Goal: Information Seeking & Learning: Learn about a topic

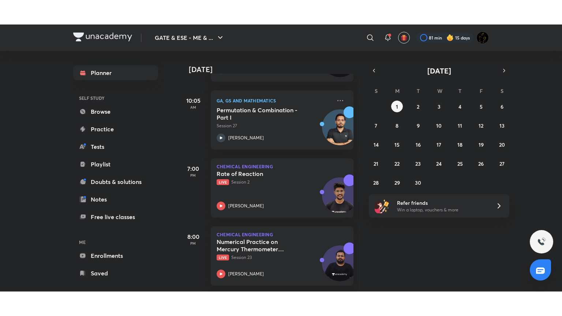
scroll to position [236, 0]
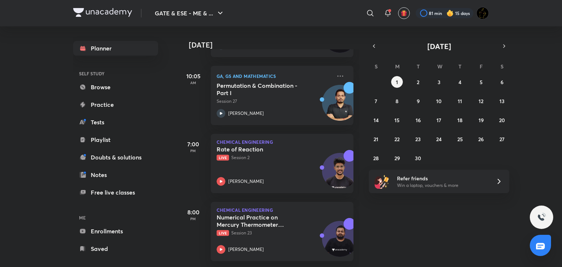
click at [379, 230] on div "[DATE] Good evening, [PERSON_NAME] You have 5 events [DATE] Give us your feedba…" at bounding box center [370, 146] width 382 height 241
click at [231, 246] on p "[PERSON_NAME]" at bounding box center [245, 249] width 35 height 7
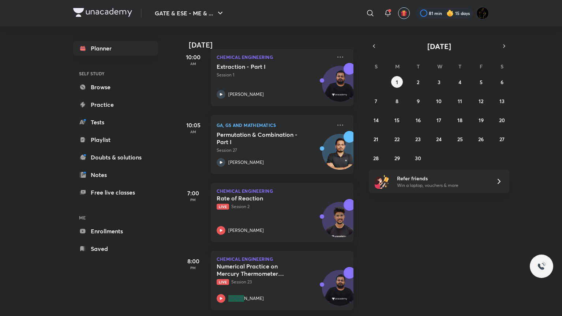
scroll to position [186, 0]
